Goal: Task Accomplishment & Management: Use online tool/utility

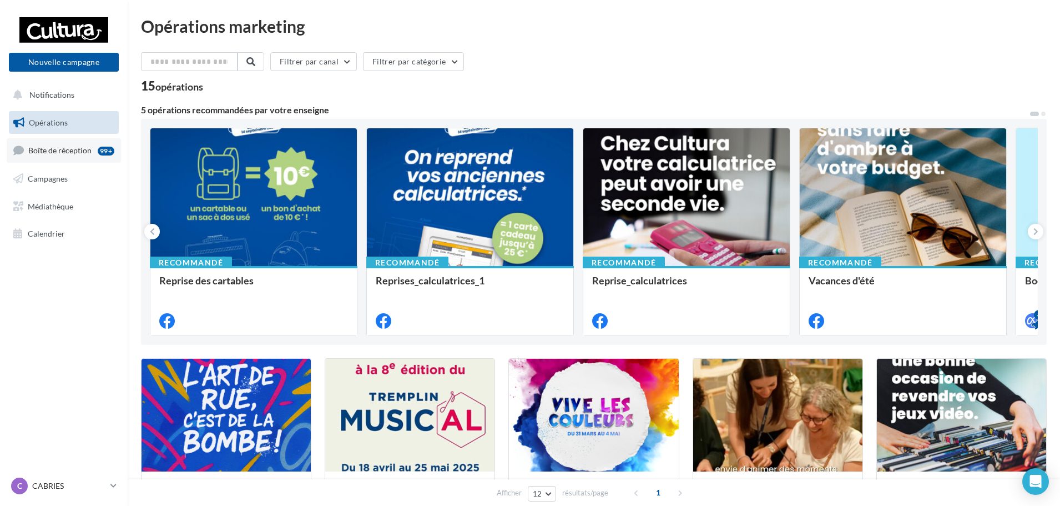
click at [75, 152] on span "Boîte de réception" at bounding box center [59, 149] width 63 height 9
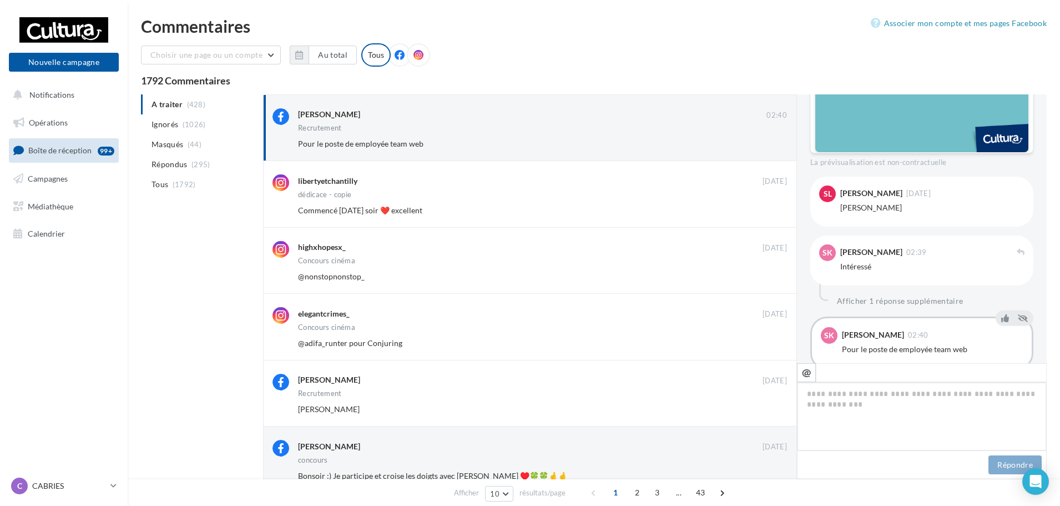
scroll to position [487, 0]
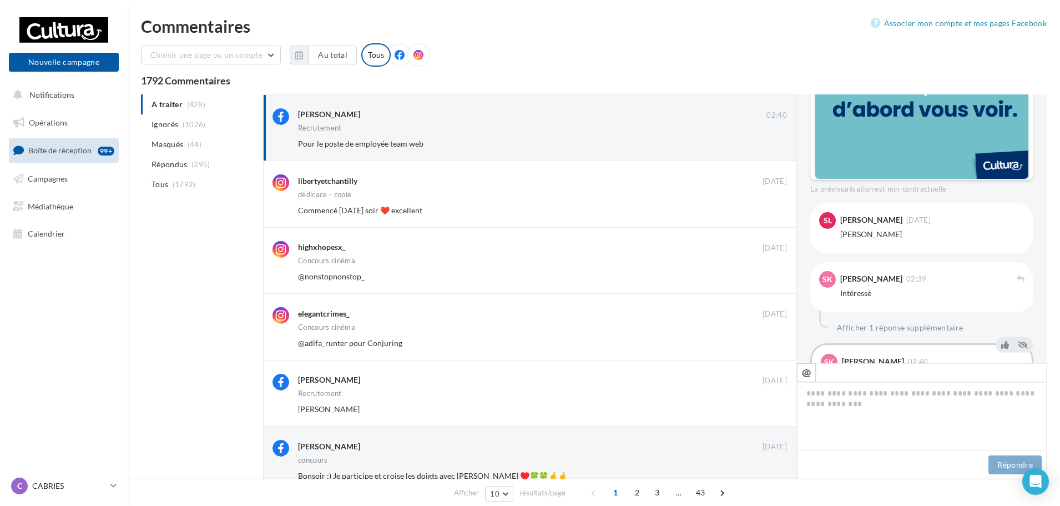
click at [858, 314] on div at bounding box center [926, 317] width 214 height 20
click at [857, 336] on div "FB Ma page Facebook 📢 Cultura recrute en CDD de renfort de fin d’année (septemb…" at bounding box center [921, 8] width 223 height 775
click at [857, 327] on button "Afficher 1 réponse supplémentaire" at bounding box center [899, 327] width 135 height 13
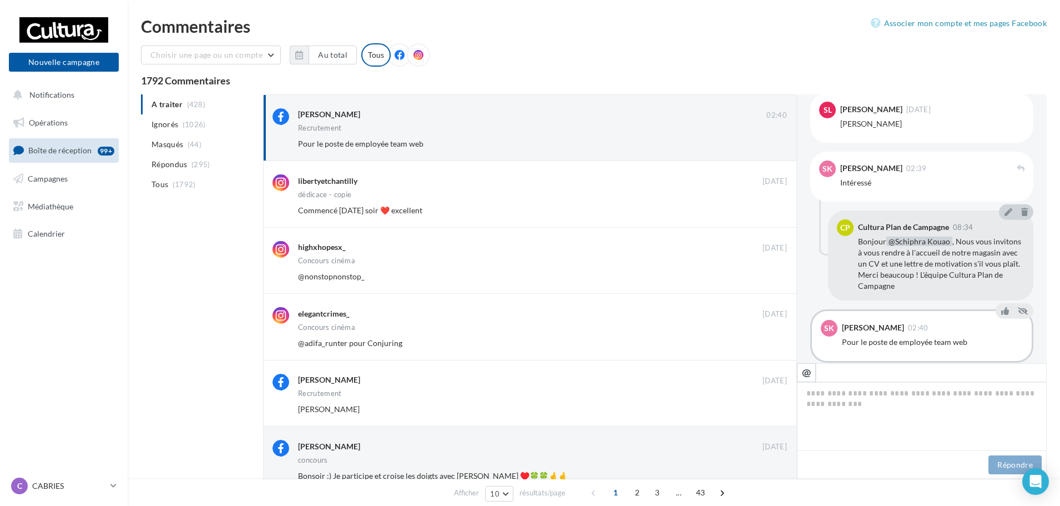
scroll to position [598, 0]
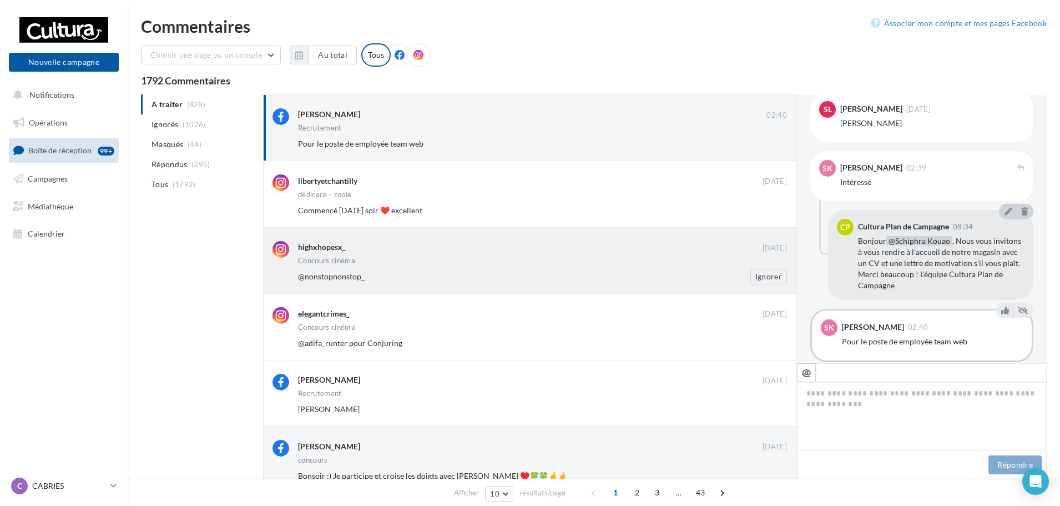
click at [481, 274] on div "@nonstopnonstop_" at bounding box center [506, 276] width 417 height 11
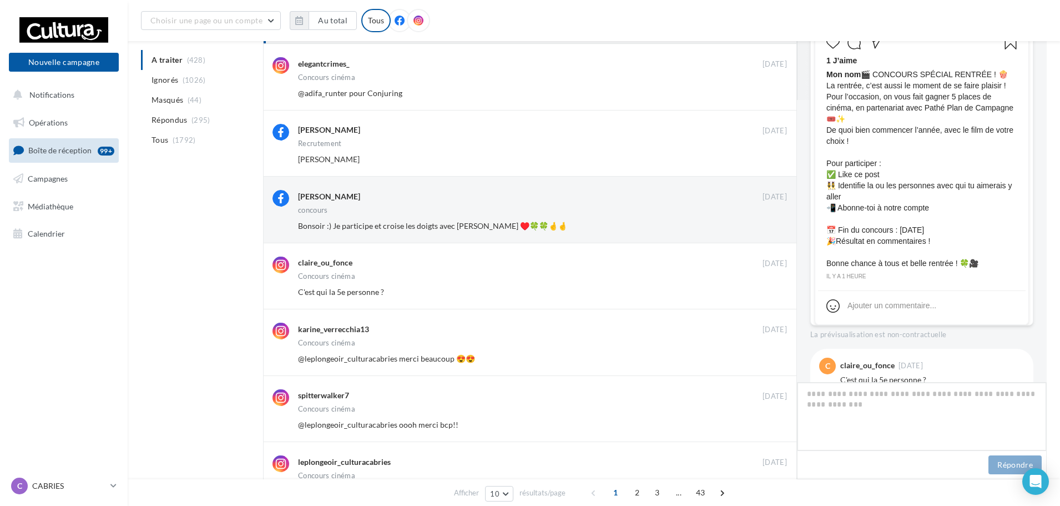
scroll to position [222, 0]
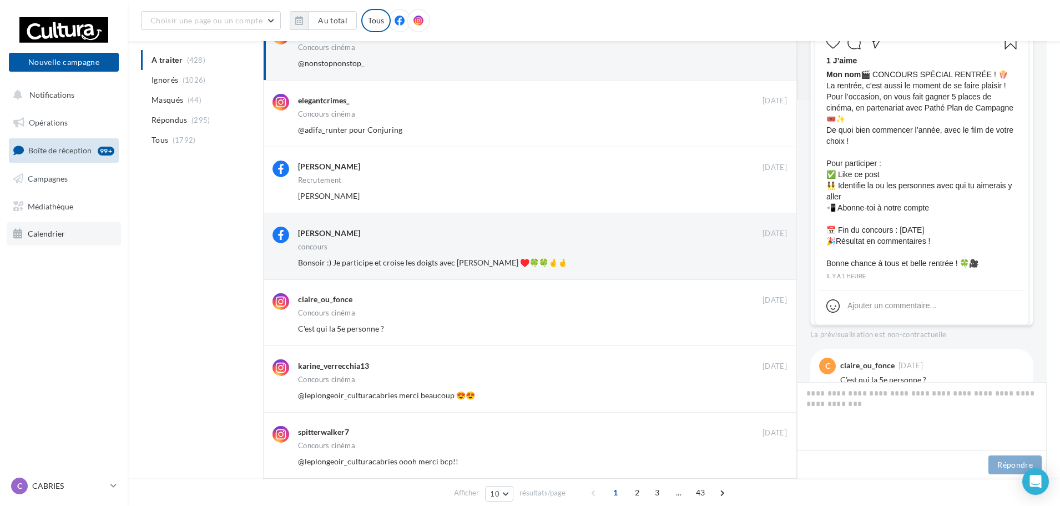
click at [39, 237] on span "Calendrier" at bounding box center [46, 233] width 37 height 9
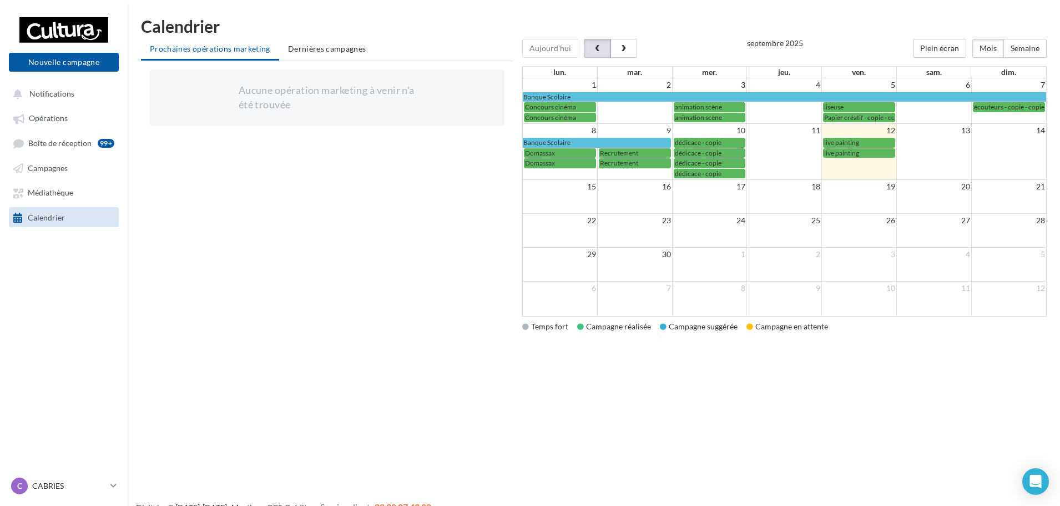
click at [598, 52] on span "button" at bounding box center [597, 49] width 9 height 8
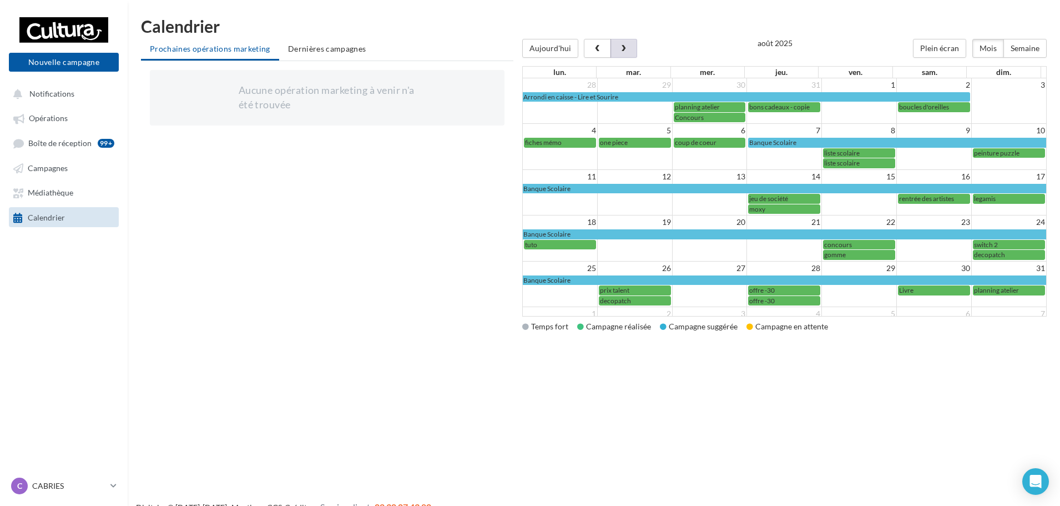
click at [631, 55] on button "button" at bounding box center [623, 48] width 27 height 19
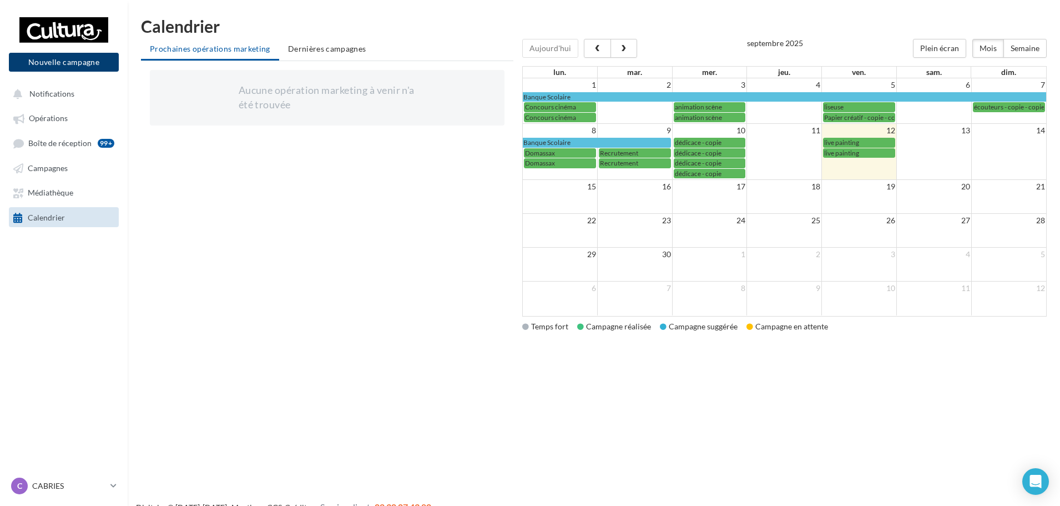
click at [89, 61] on button "Nouvelle campagne" at bounding box center [64, 62] width 110 height 19
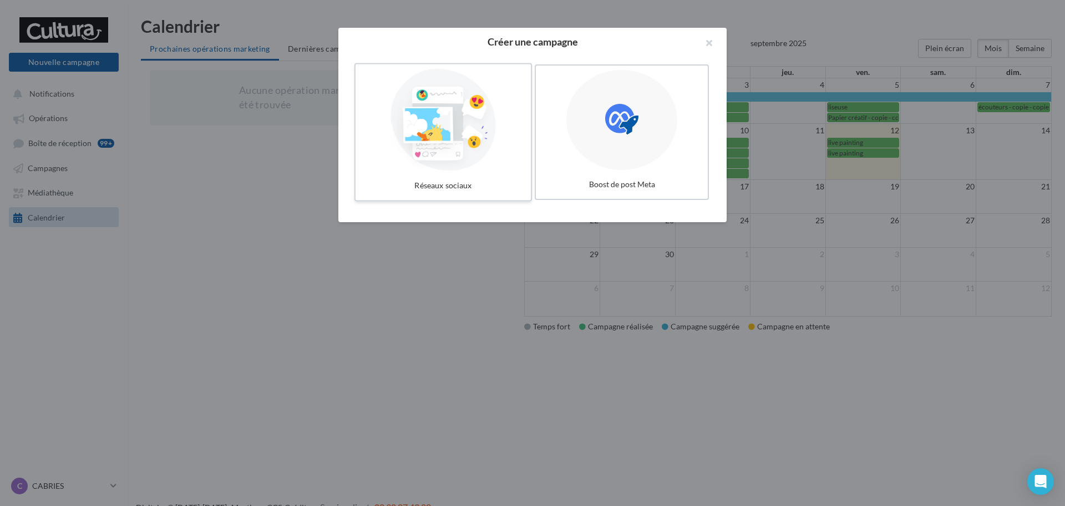
click at [400, 161] on div at bounding box center [443, 120] width 166 height 102
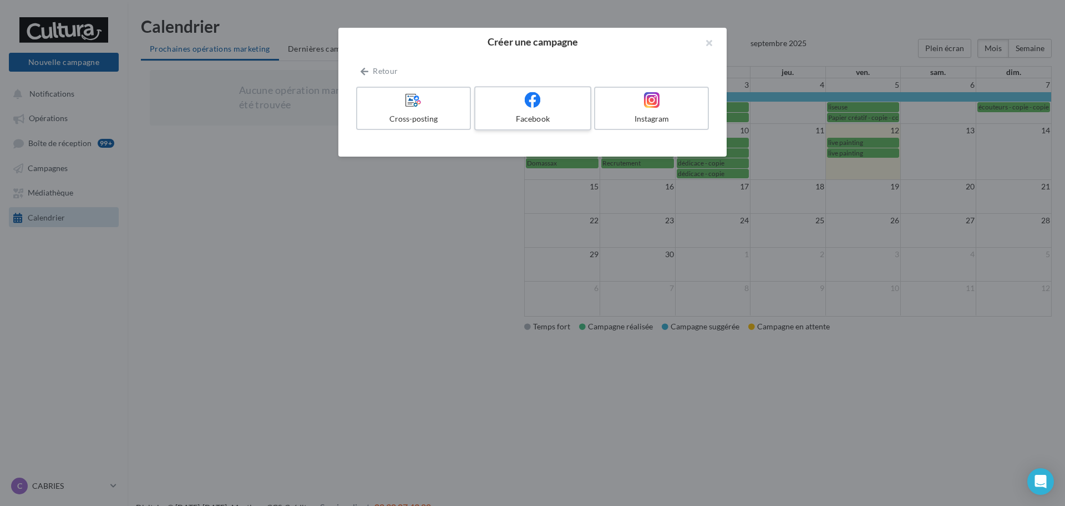
click at [512, 93] on div at bounding box center [532, 100] width 105 height 17
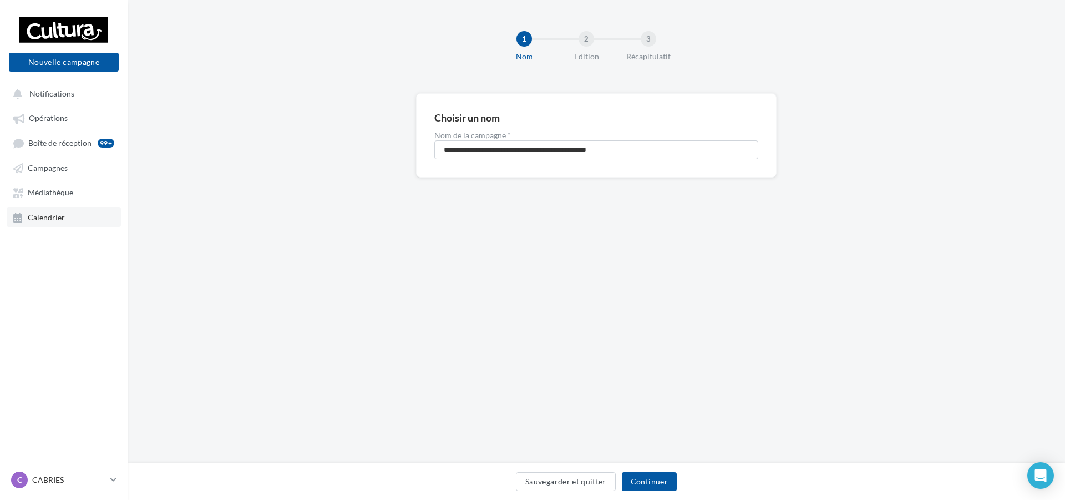
click at [21, 220] on icon at bounding box center [18, 218] width 10 height 10
